Goal: Find specific page/section: Find specific page/section

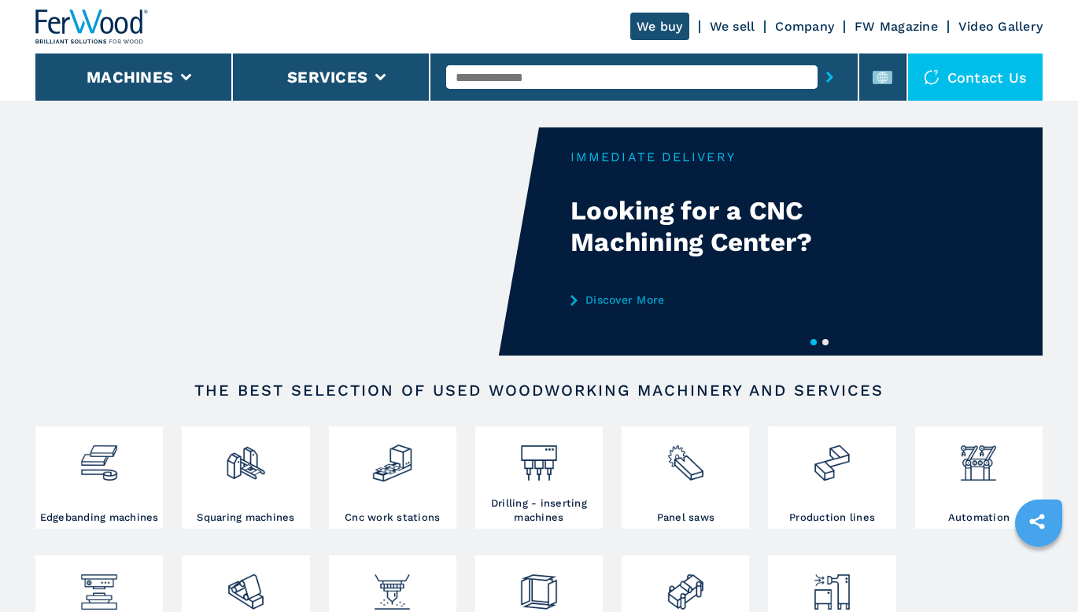
click at [892, 81] on rect at bounding box center [882, 77] width 20 height 13
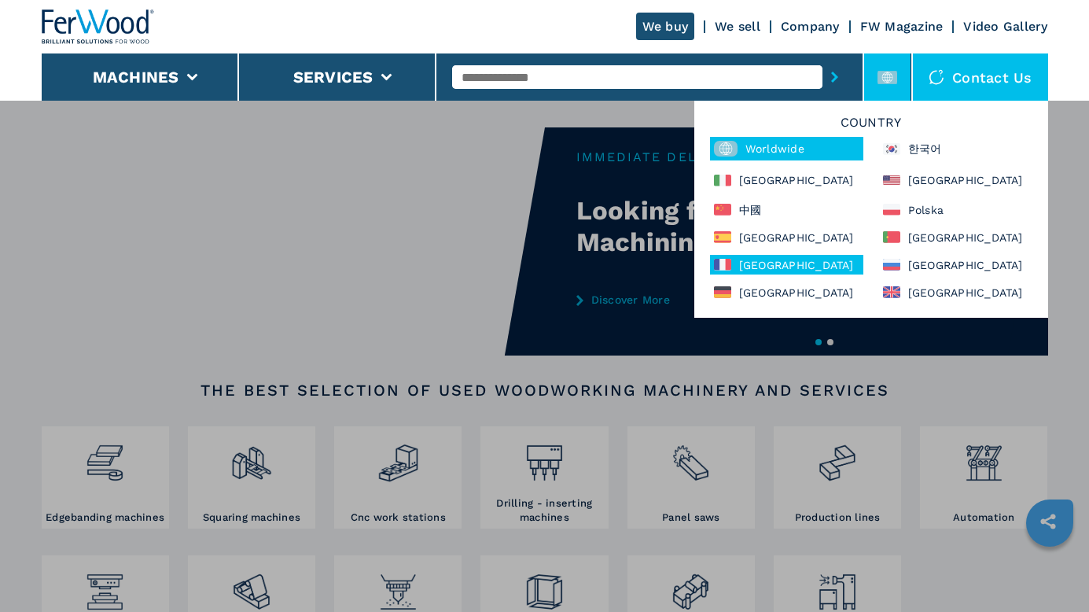
click at [757, 256] on div "France" at bounding box center [786, 265] width 153 height 20
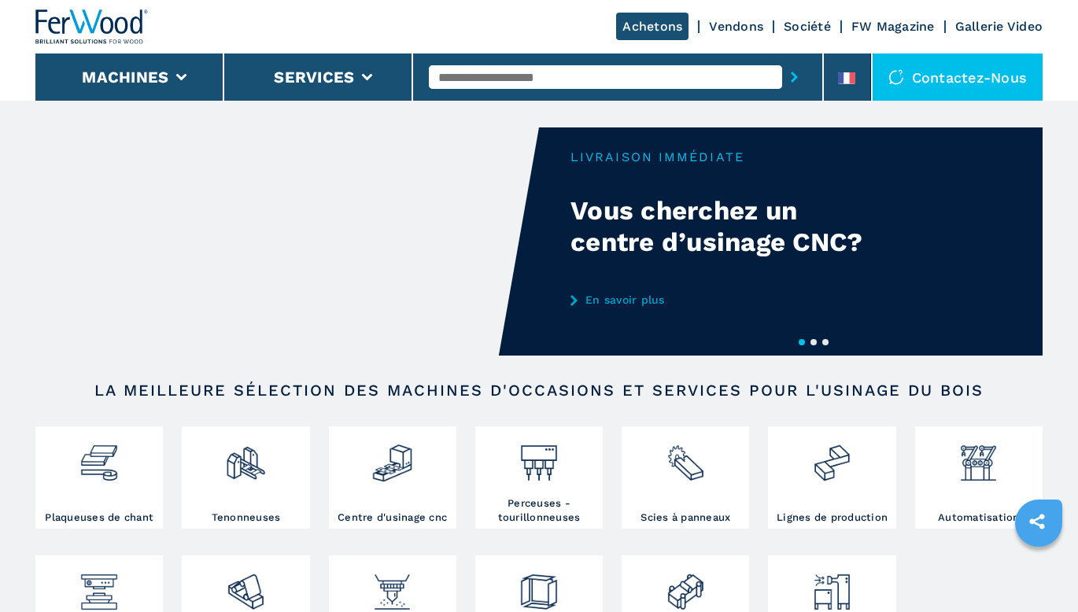
click at [597, 79] on input "text" at bounding box center [605, 77] width 353 height 24
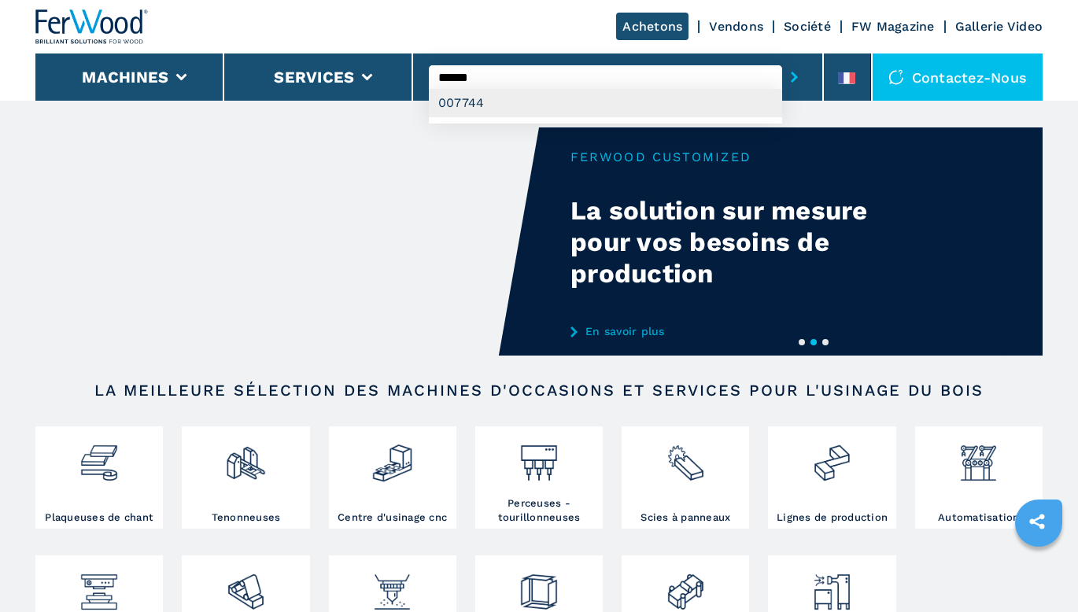
type input "******"
click at [588, 94] on div "007744" at bounding box center [605, 103] width 353 height 28
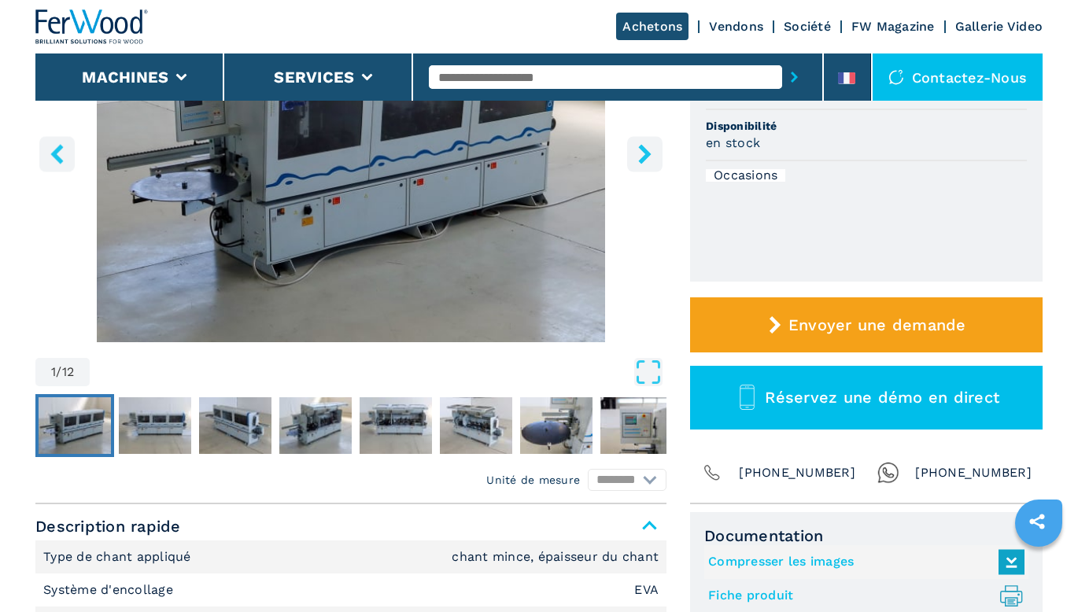
scroll to position [393, 0]
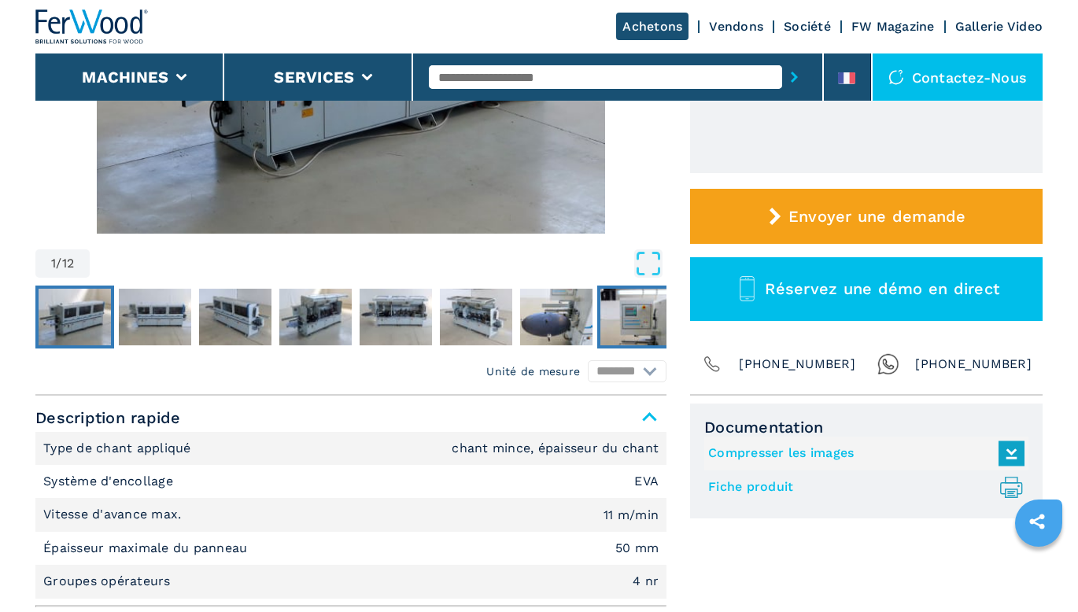
click at [648, 314] on img "Go to Slide 8" at bounding box center [636, 317] width 72 height 57
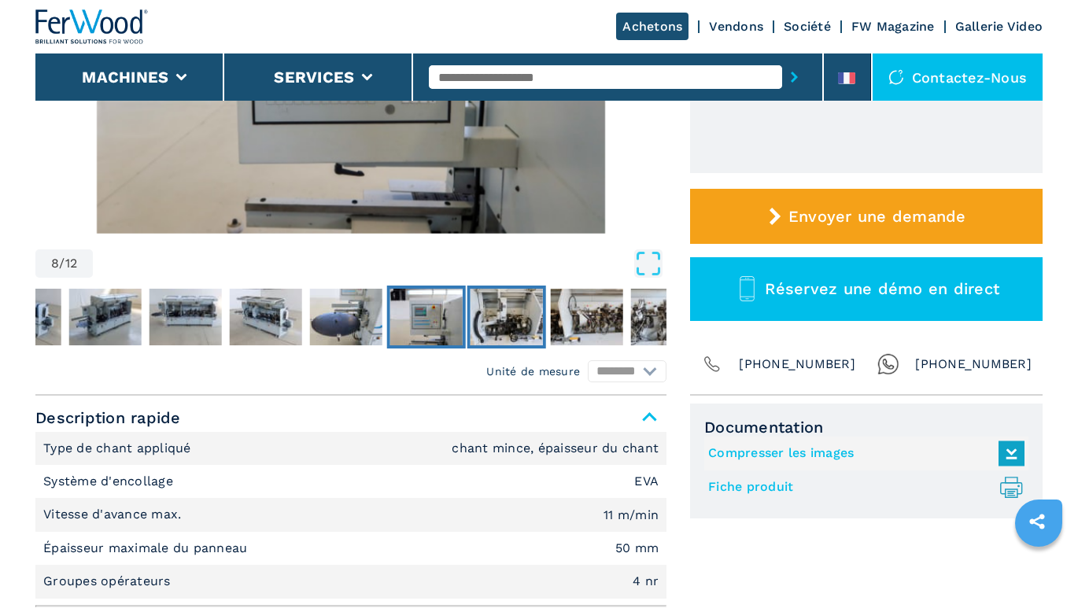
click at [535, 311] on img "Go to Slide 9" at bounding box center [506, 317] width 72 height 57
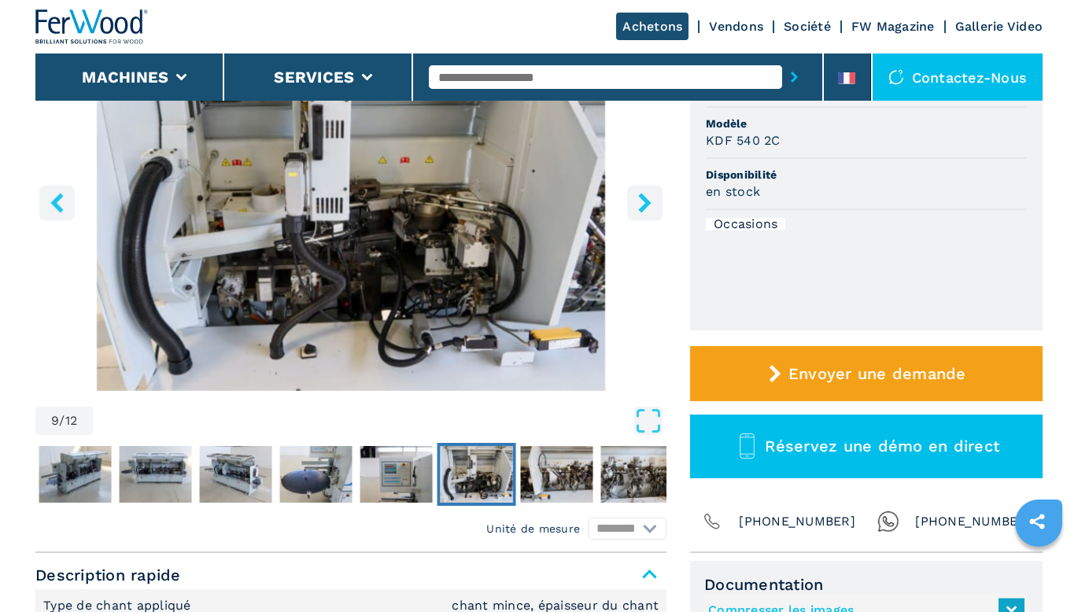
scroll to position [315, 0]
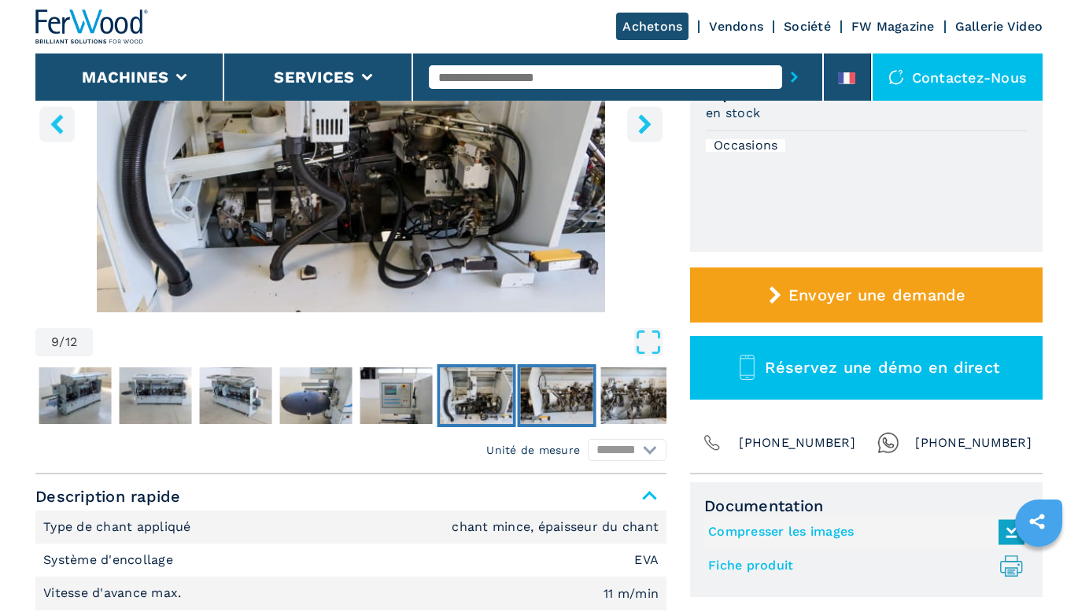
click at [581, 391] on img "Go to Slide 10" at bounding box center [557, 395] width 72 height 57
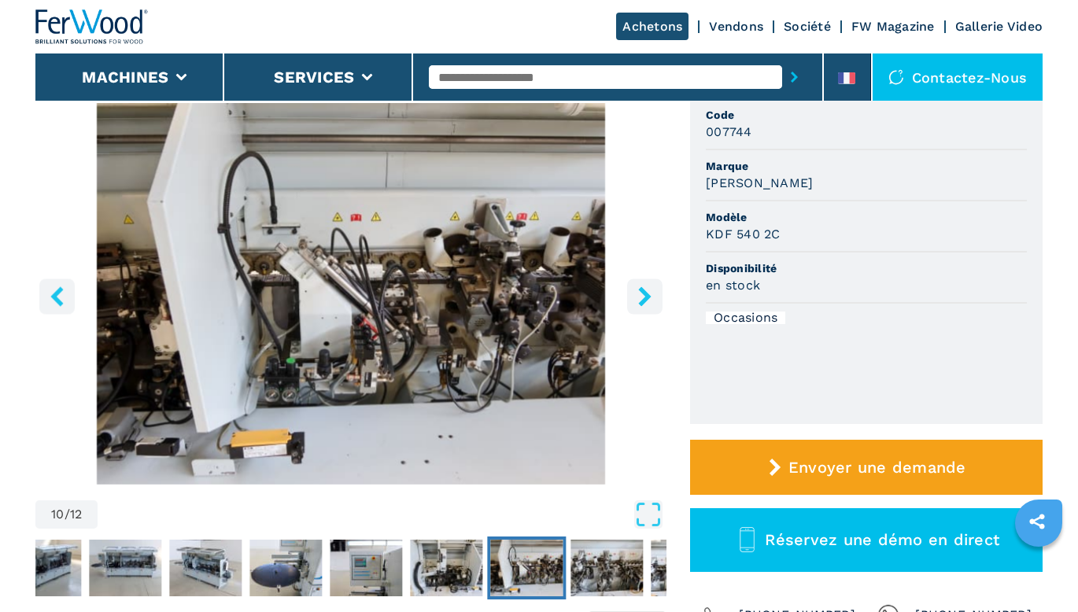
scroll to position [236, 0]
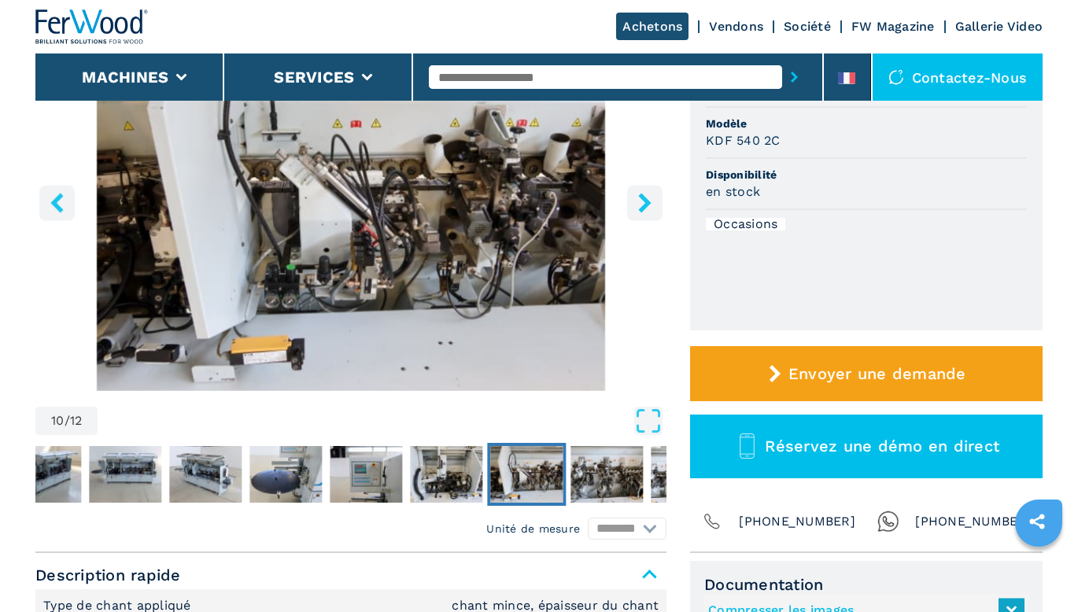
click at [666, 477] on div "10 / 12 Unité de mesure ******** ********* Code 007744 Marque BRANDT Modèle KDF…" at bounding box center [538, 277] width 1007 height 551
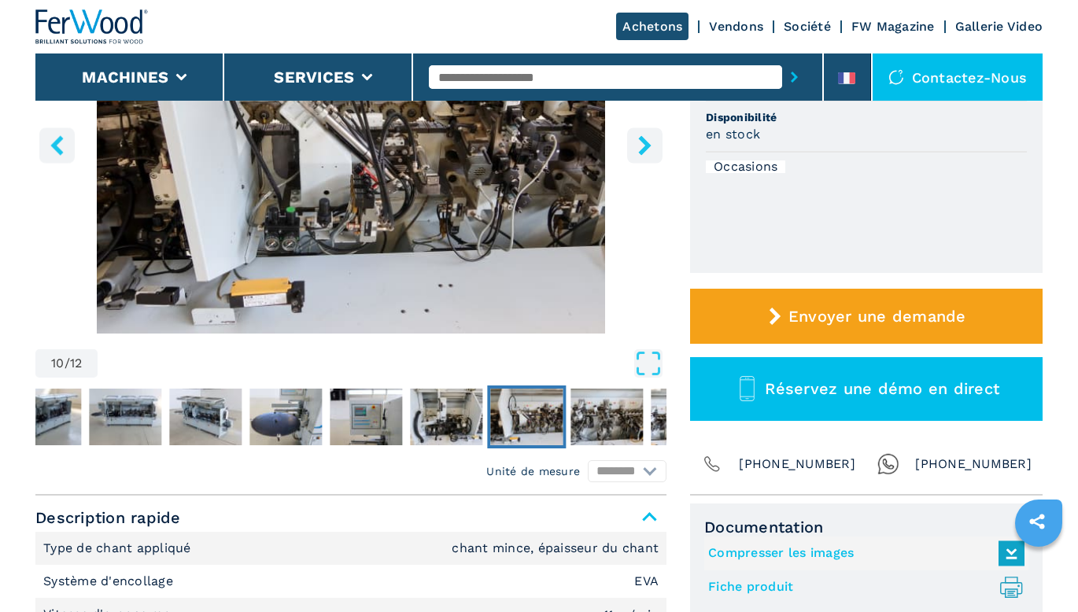
scroll to position [629, 0]
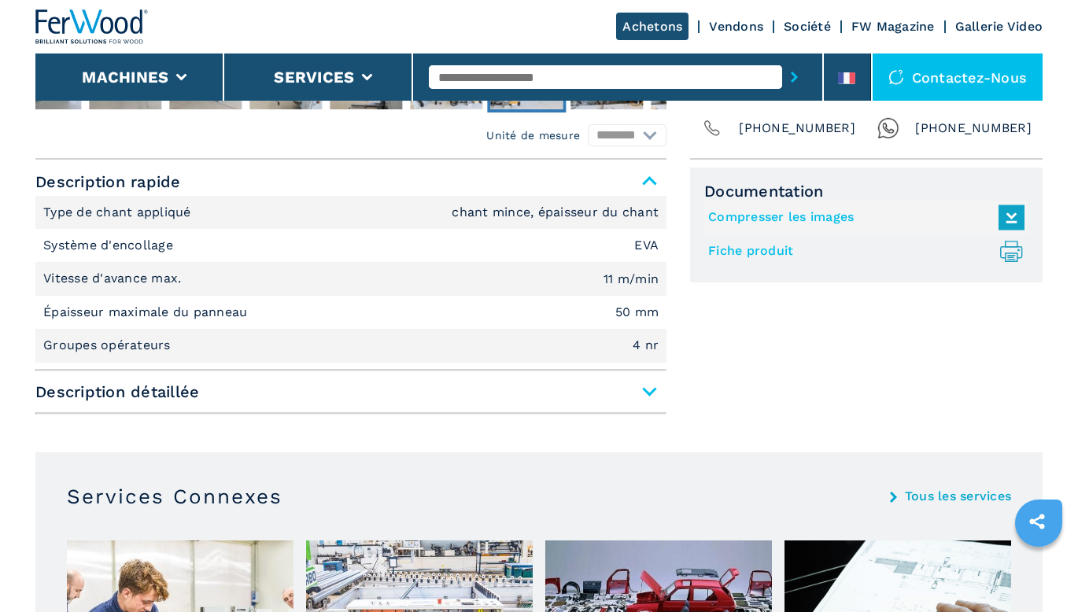
click at [649, 389] on span "Description détaillée" at bounding box center [350, 392] width 631 height 28
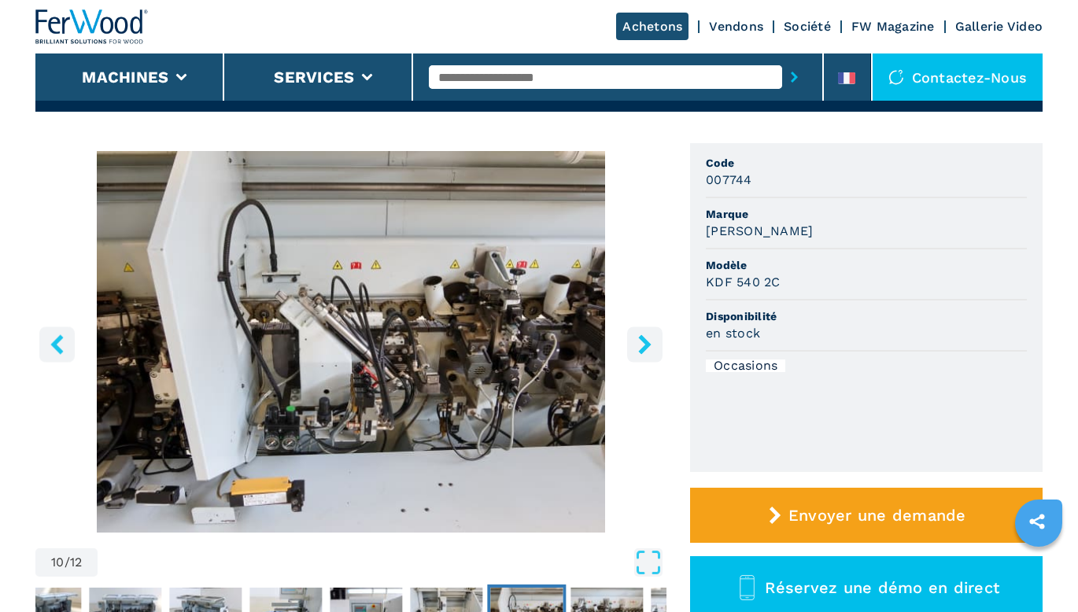
scroll to position [0, 0]
